Goal: Task Accomplishment & Management: Use online tool/utility

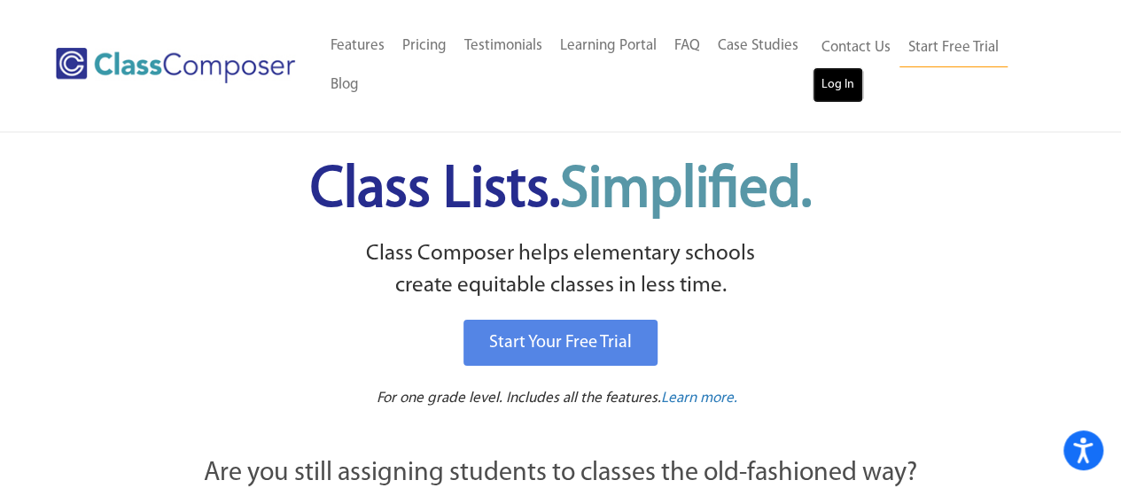
click at [829, 77] on link "Log In" at bounding box center [837, 84] width 51 height 35
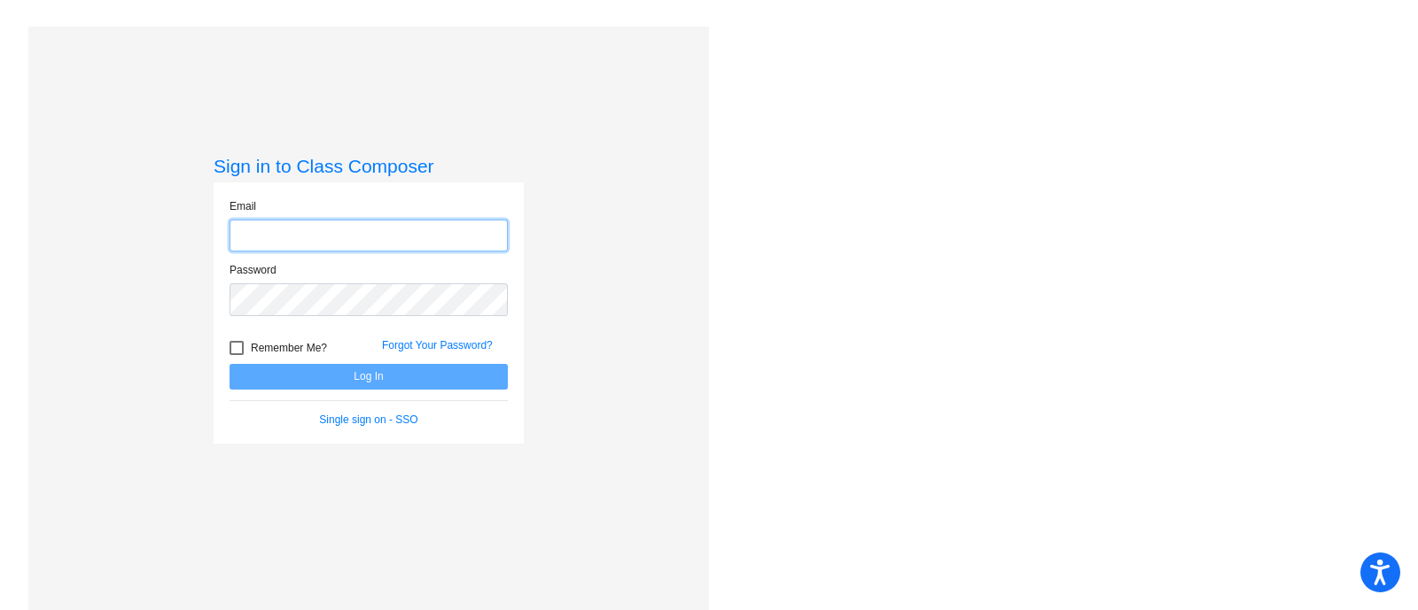
type input "[PERSON_NAME][EMAIL_ADDRESS][PERSON_NAME][DOMAIN_NAME]"
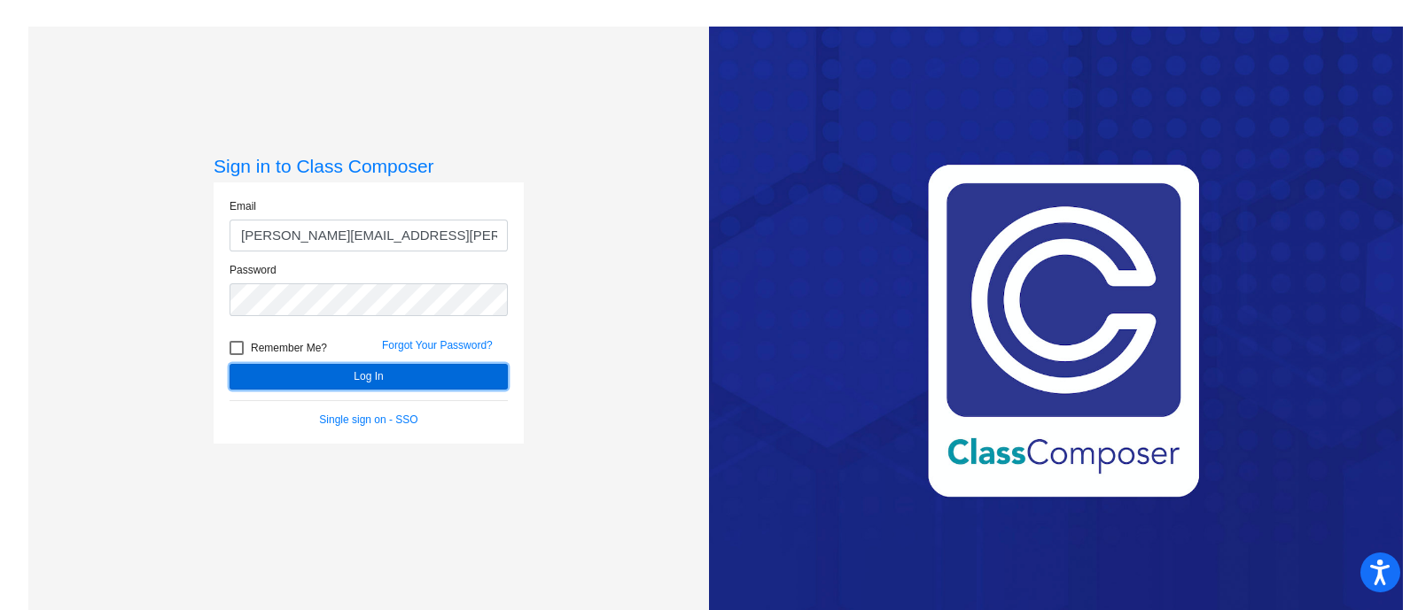
click at [381, 378] on button "Log In" at bounding box center [368, 377] width 278 height 26
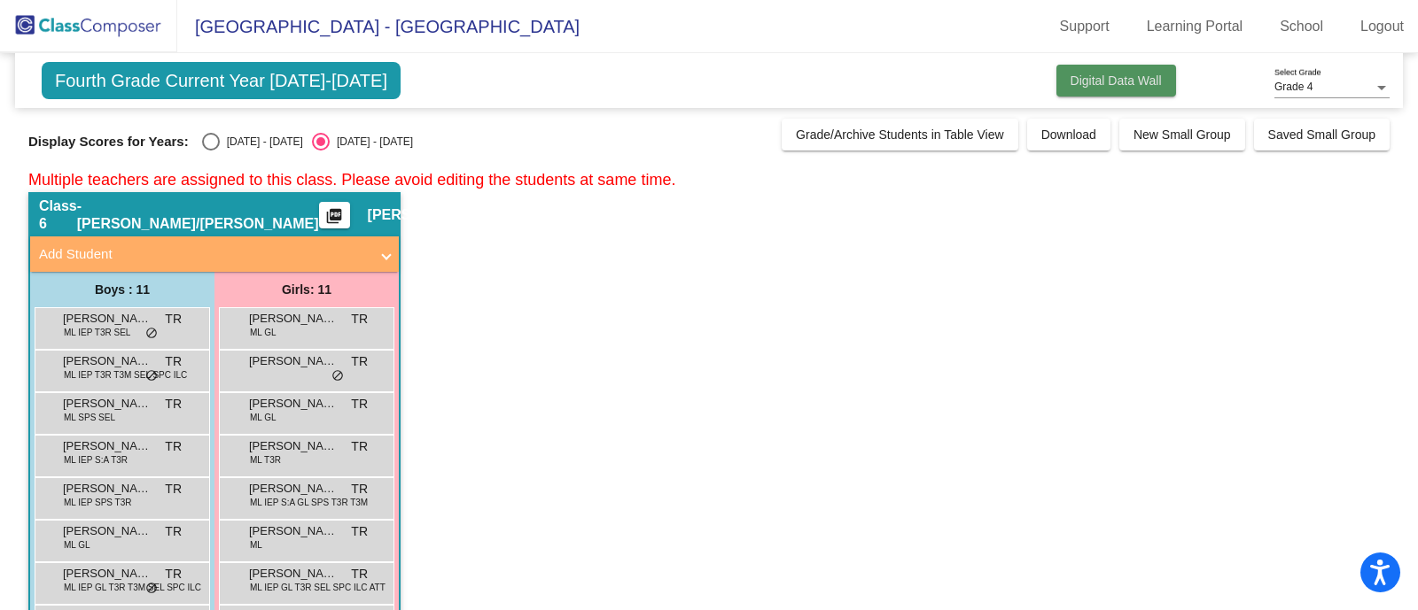
click at [1082, 81] on span "Digital Data Wall" at bounding box center [1115, 81] width 91 height 14
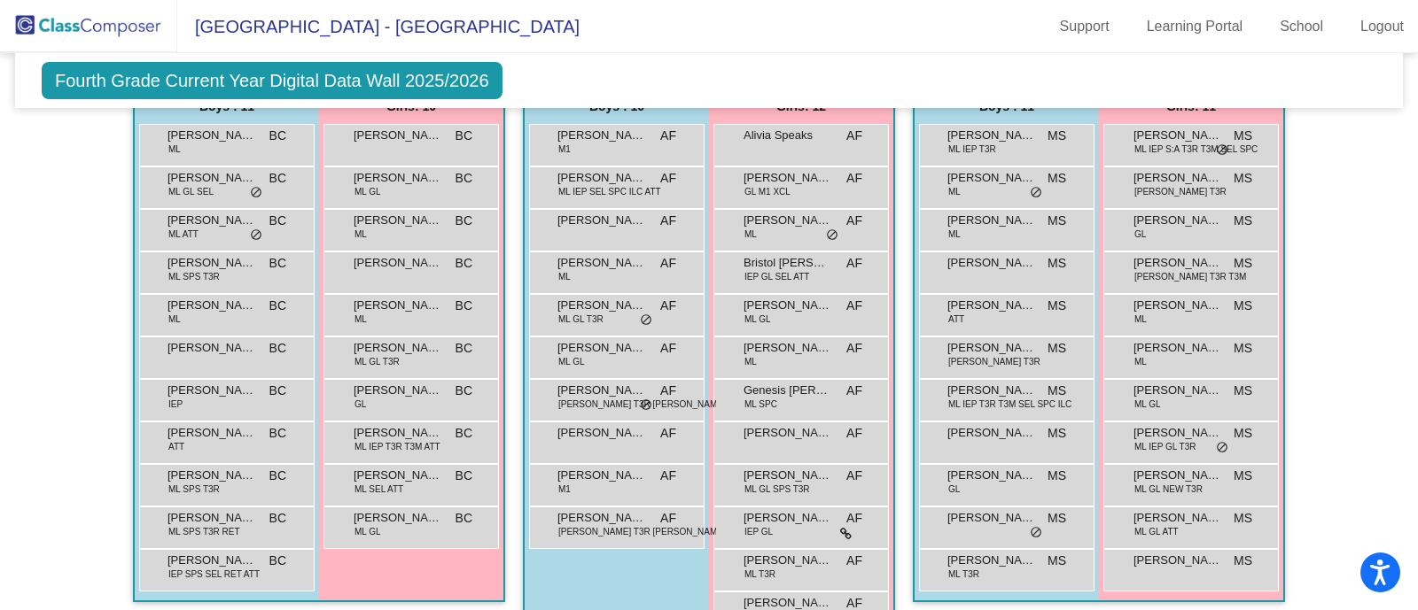
scroll to position [518, 0]
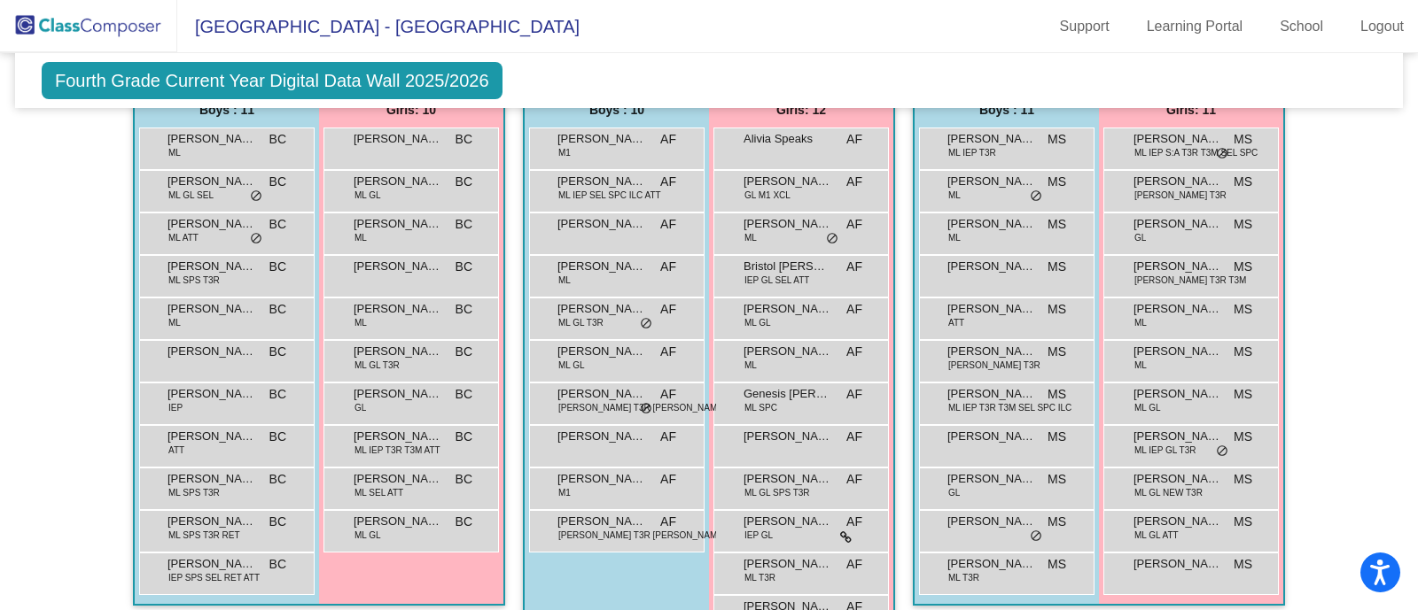
click at [0, 0] on div "Boys : 11" at bounding box center [0, 0] width 0 height 0
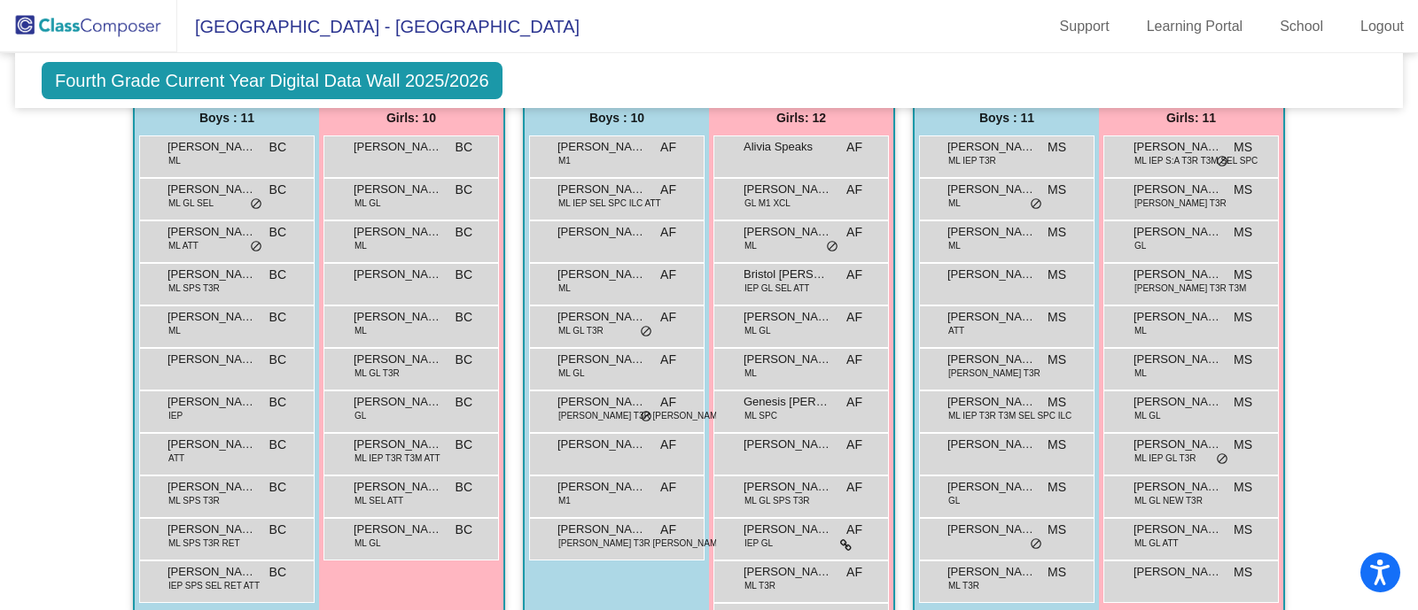
scroll to position [513, 0]
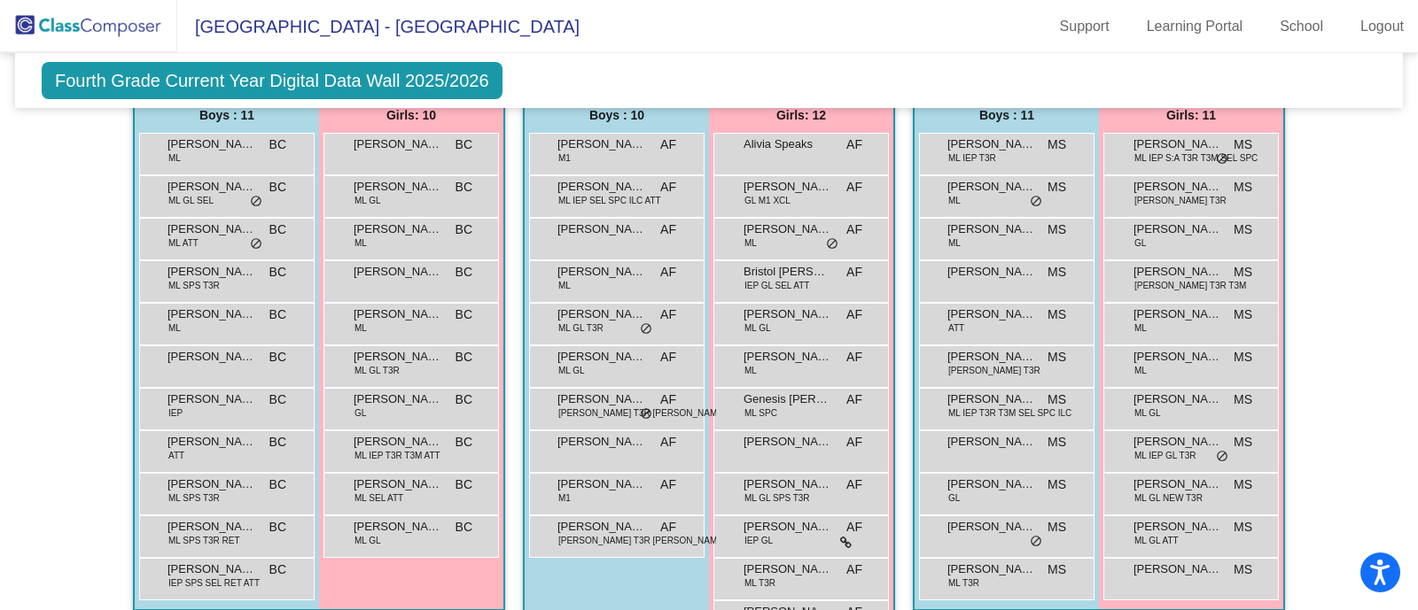
click at [0, 0] on div "Boys : 11" at bounding box center [0, 0] width 0 height 0
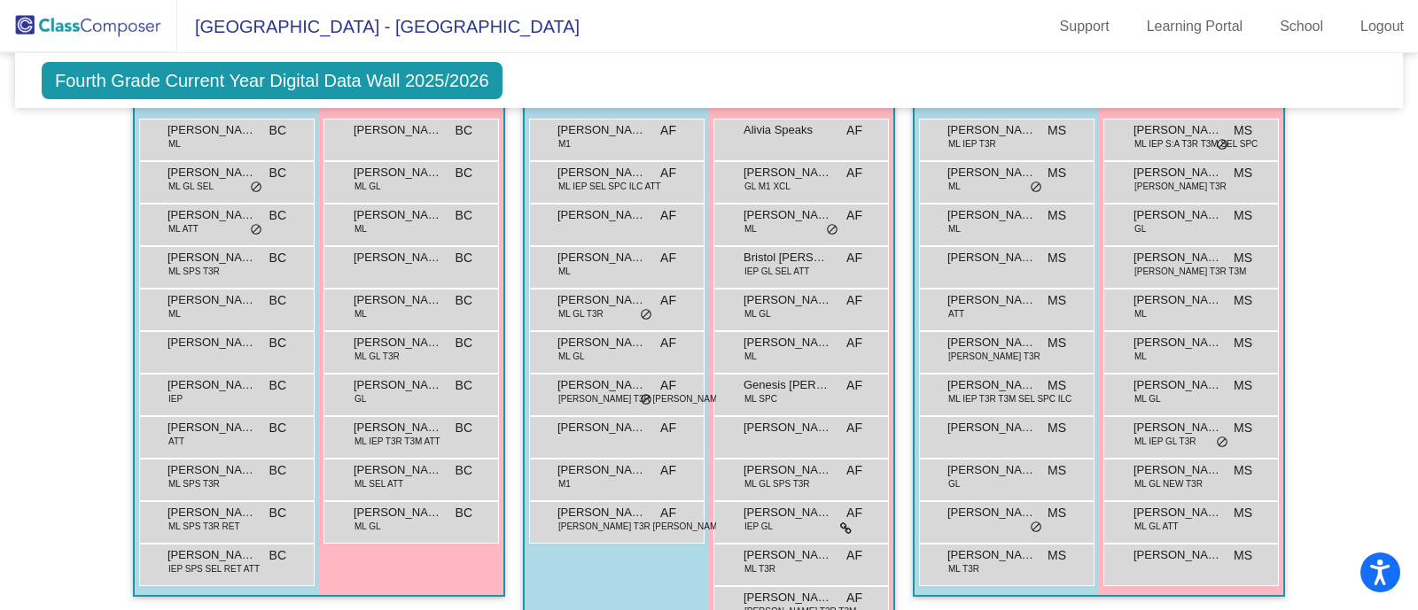
scroll to position [526, 0]
click at [385, 505] on span "[PERSON_NAME]" at bounding box center [398, 514] width 89 height 18
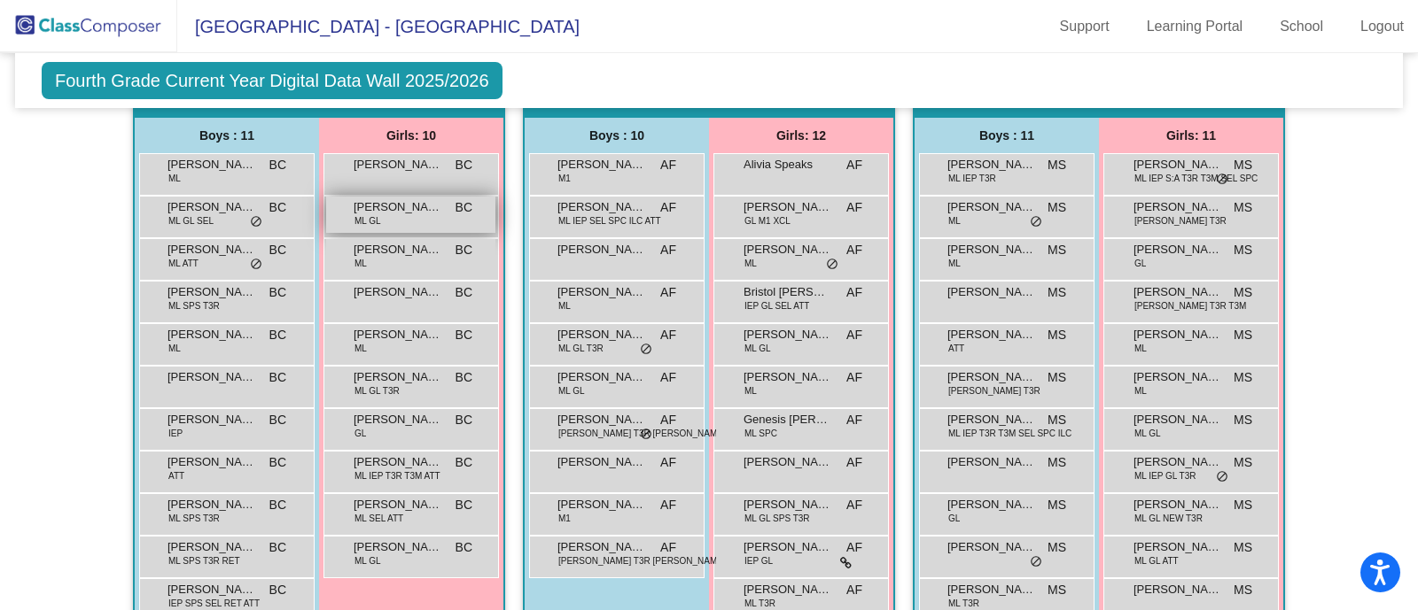
scroll to position [497, 0]
